Goal: Task Accomplishment & Management: Manage account settings

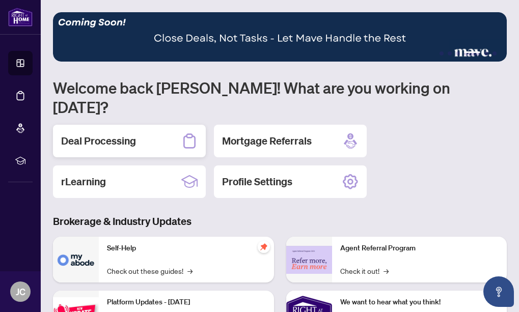
scroll to position [24, 0]
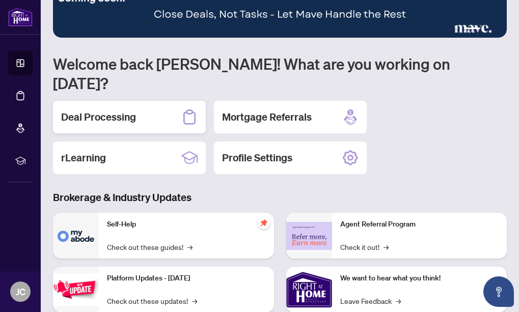
click at [175, 102] on div "Deal Processing" at bounding box center [129, 117] width 153 height 33
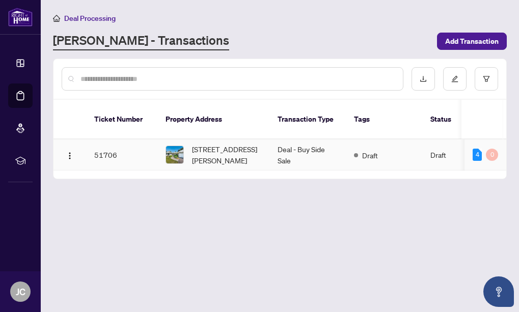
click at [145, 146] on td "51706" at bounding box center [121, 155] width 71 height 31
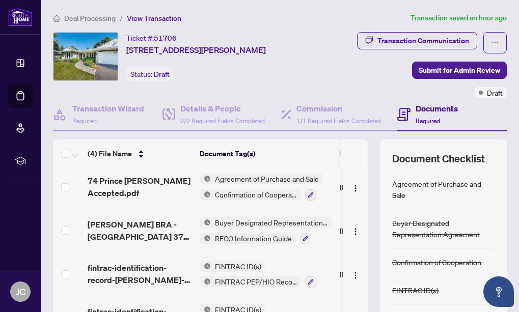
scroll to position [114, 0]
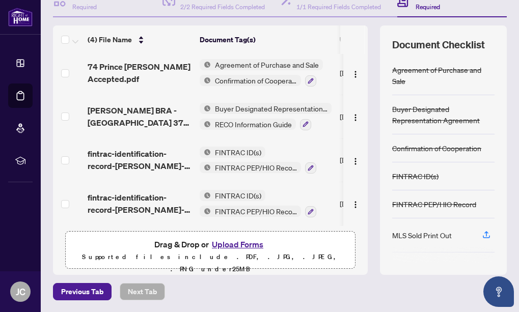
click at [250, 243] on button "Upload Forms" at bounding box center [238, 244] width 58 height 13
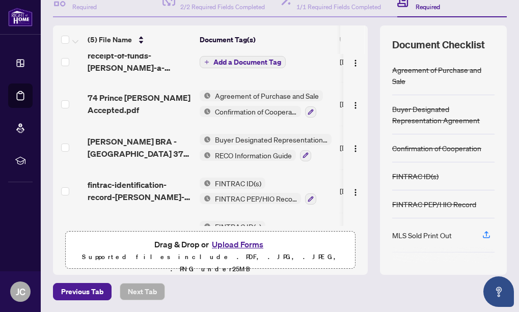
scroll to position [0, 0]
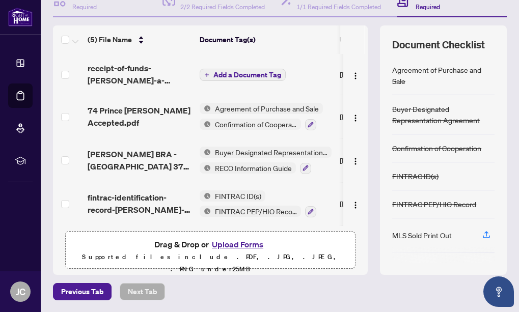
click at [246, 71] on span "Add a Document Tag" at bounding box center [247, 74] width 68 height 7
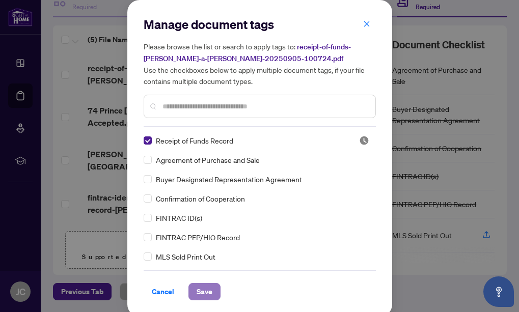
click at [209, 289] on span "Save" at bounding box center [205, 292] width 16 height 16
